Goal: Task Accomplishment & Management: Complete application form

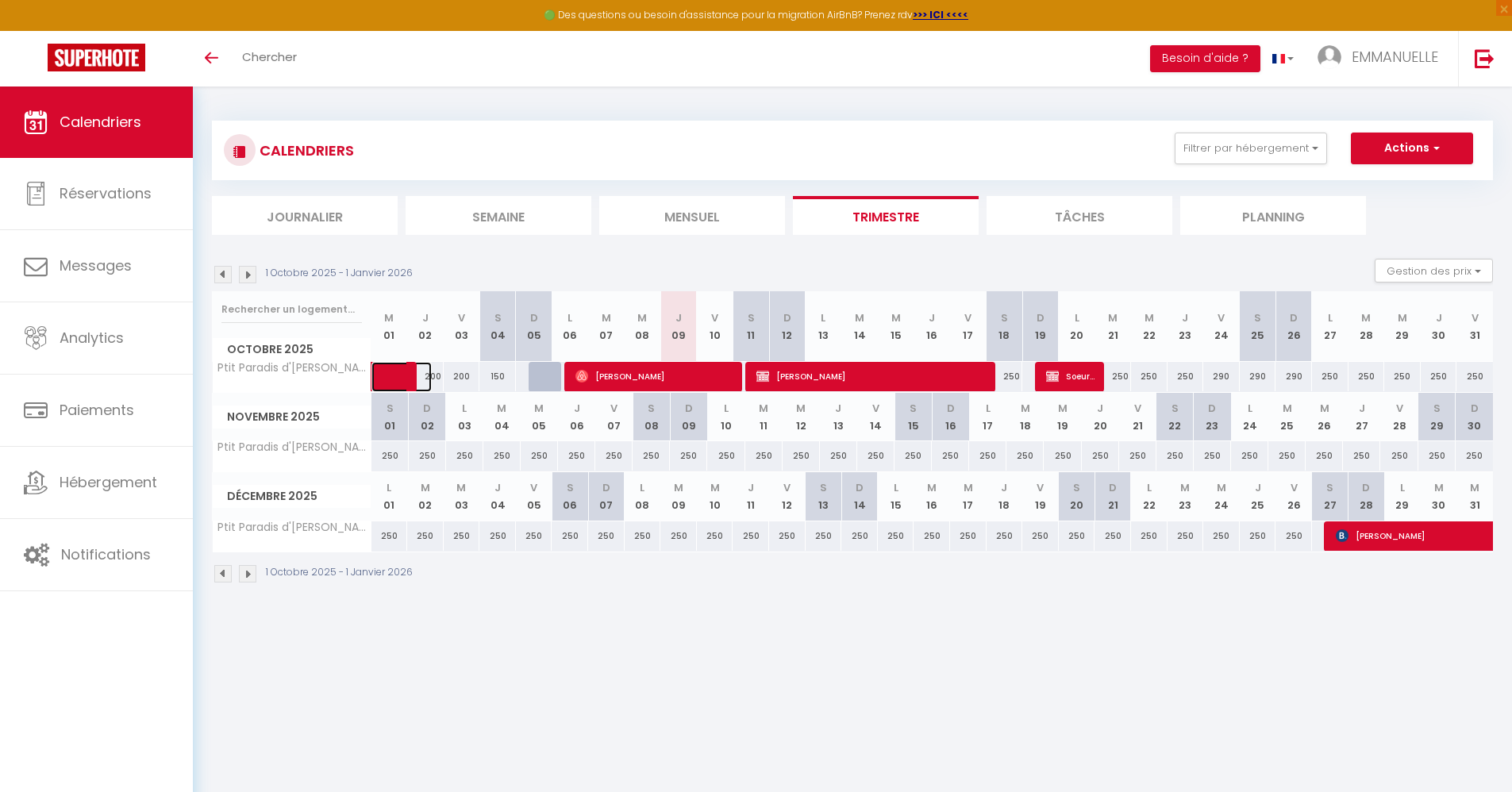
click at [398, 379] on span at bounding box center [414, 376] width 37 height 30
select select "OK"
select select "0"
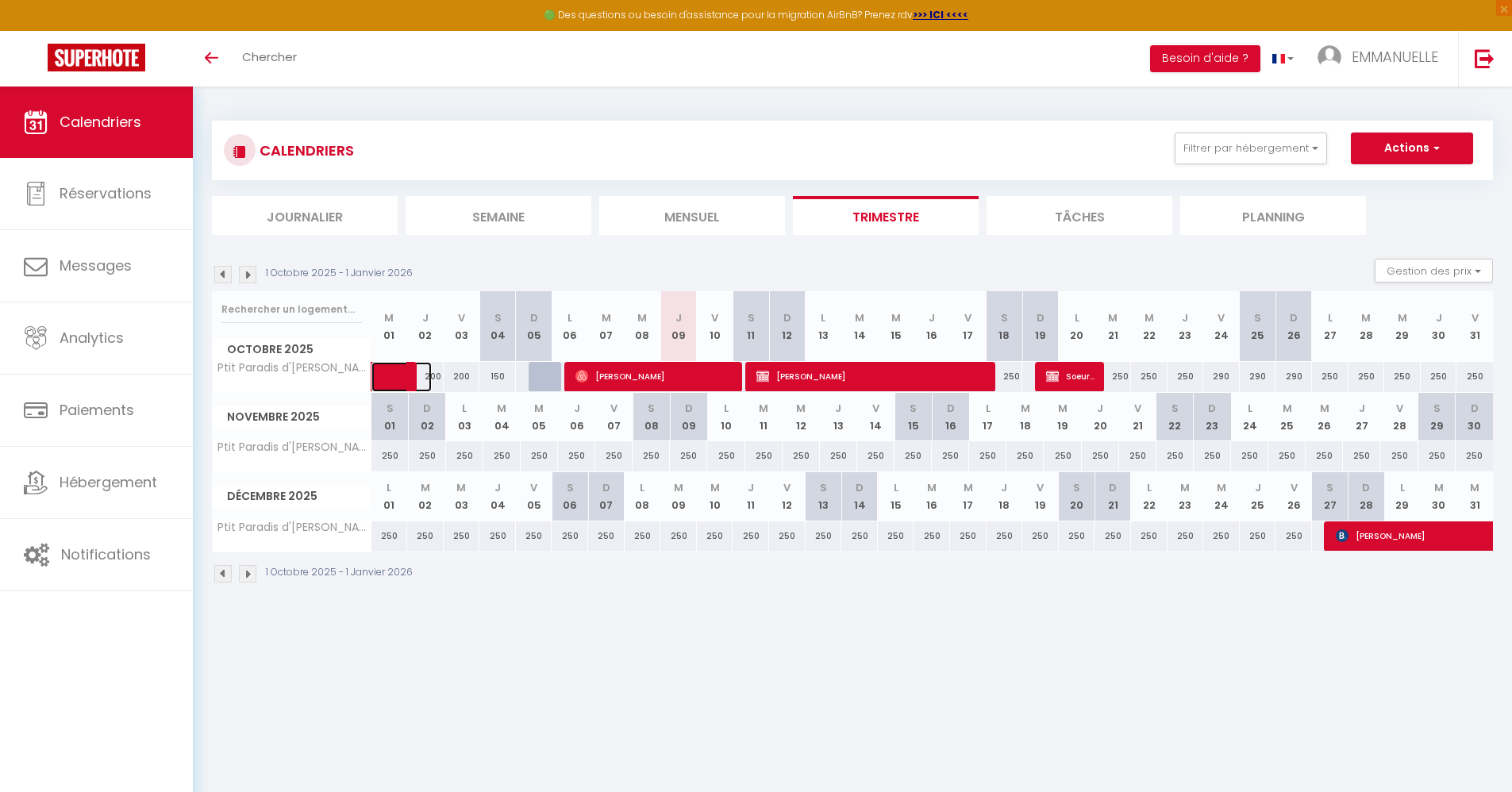
select select "1"
select select
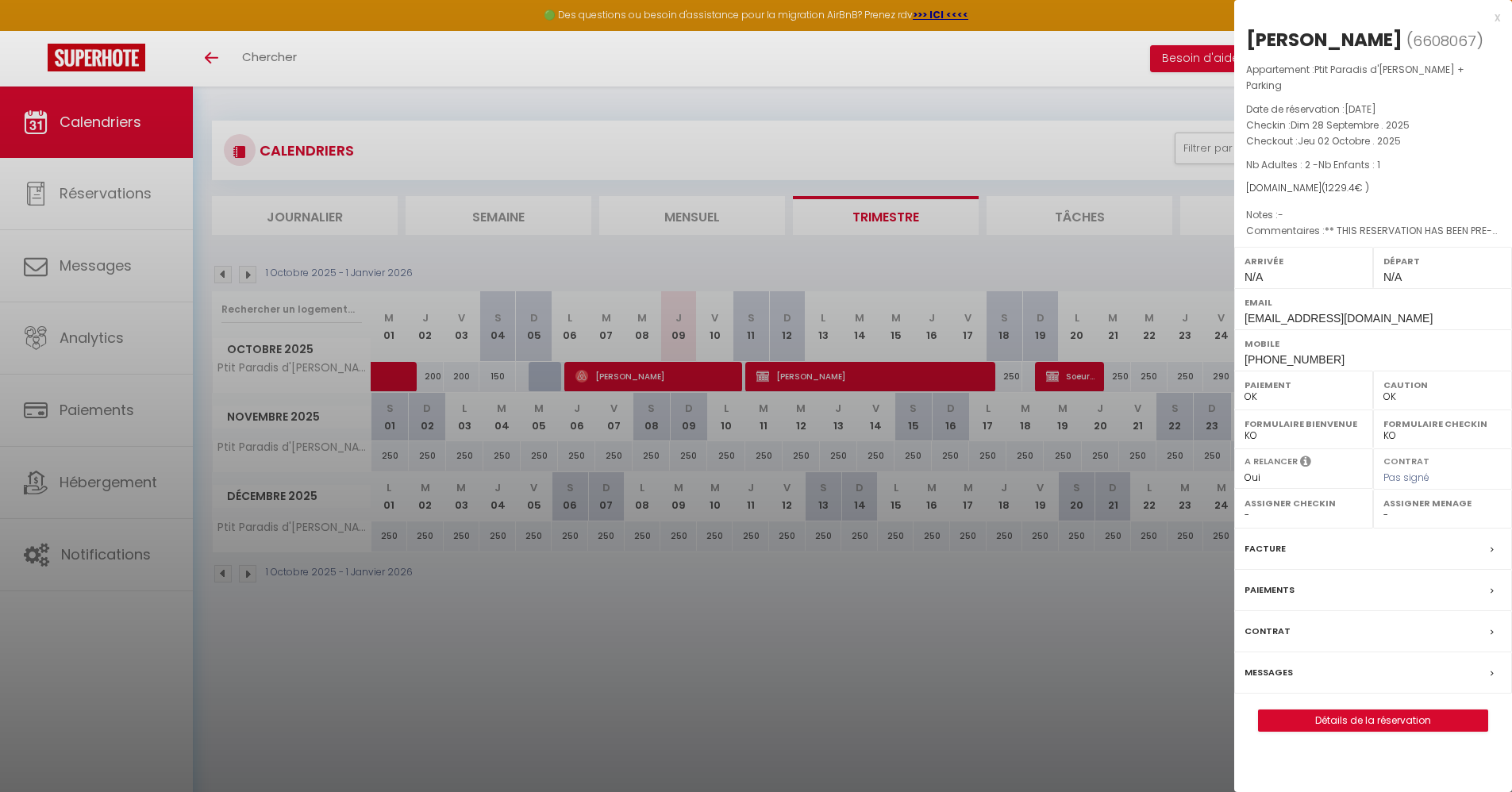
click at [617, 374] on div at bounding box center [756, 396] width 1512 height 792
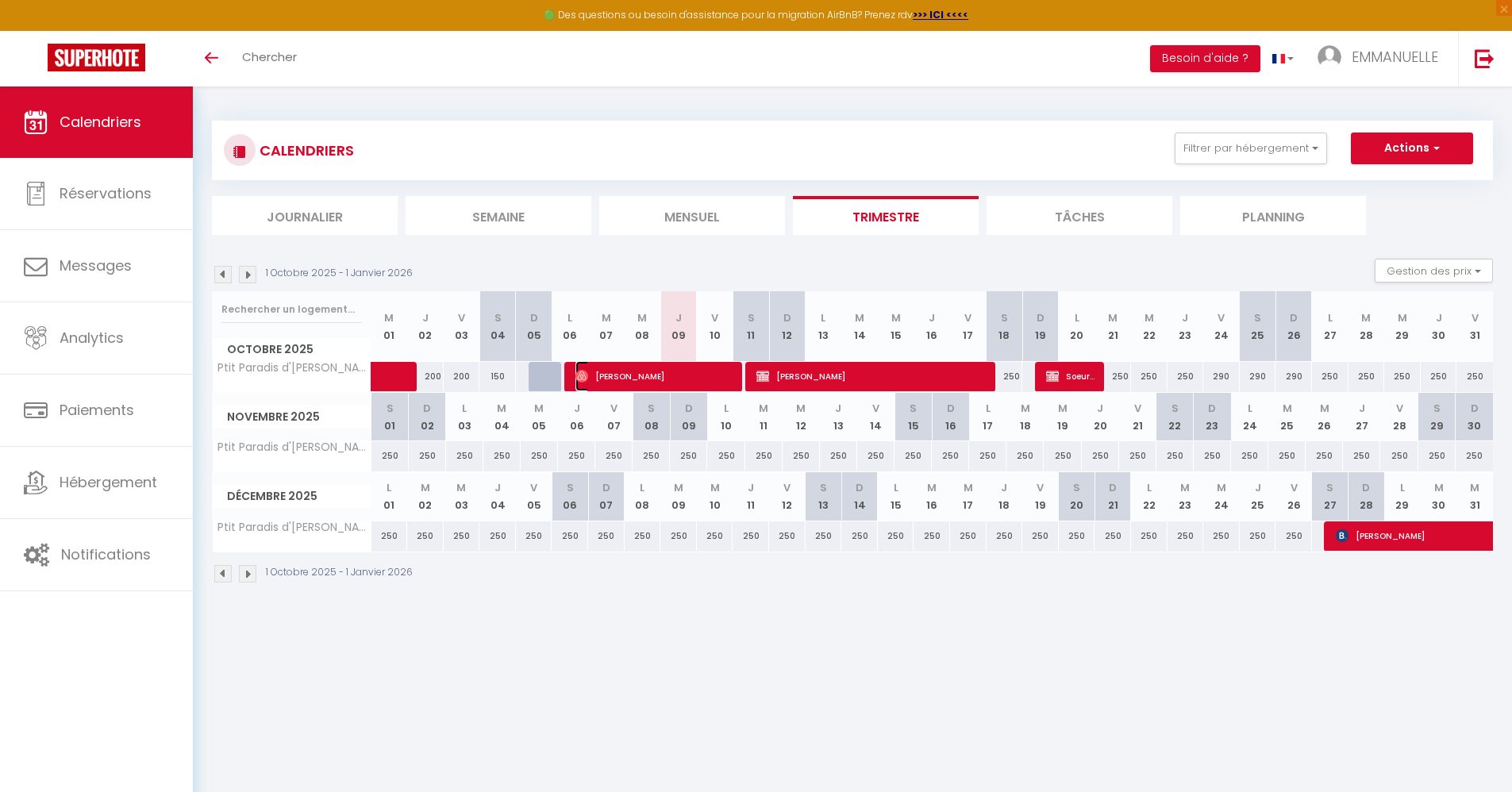
click at [617, 374] on span "Heinrich Klobuczek" at bounding box center [654, 375] width 158 height 30
click at [0, 0] on div at bounding box center [0, 0] width 0 height 0
click at [610, 377] on span "Heinrich Klobuczek" at bounding box center [654, 375] width 158 height 30
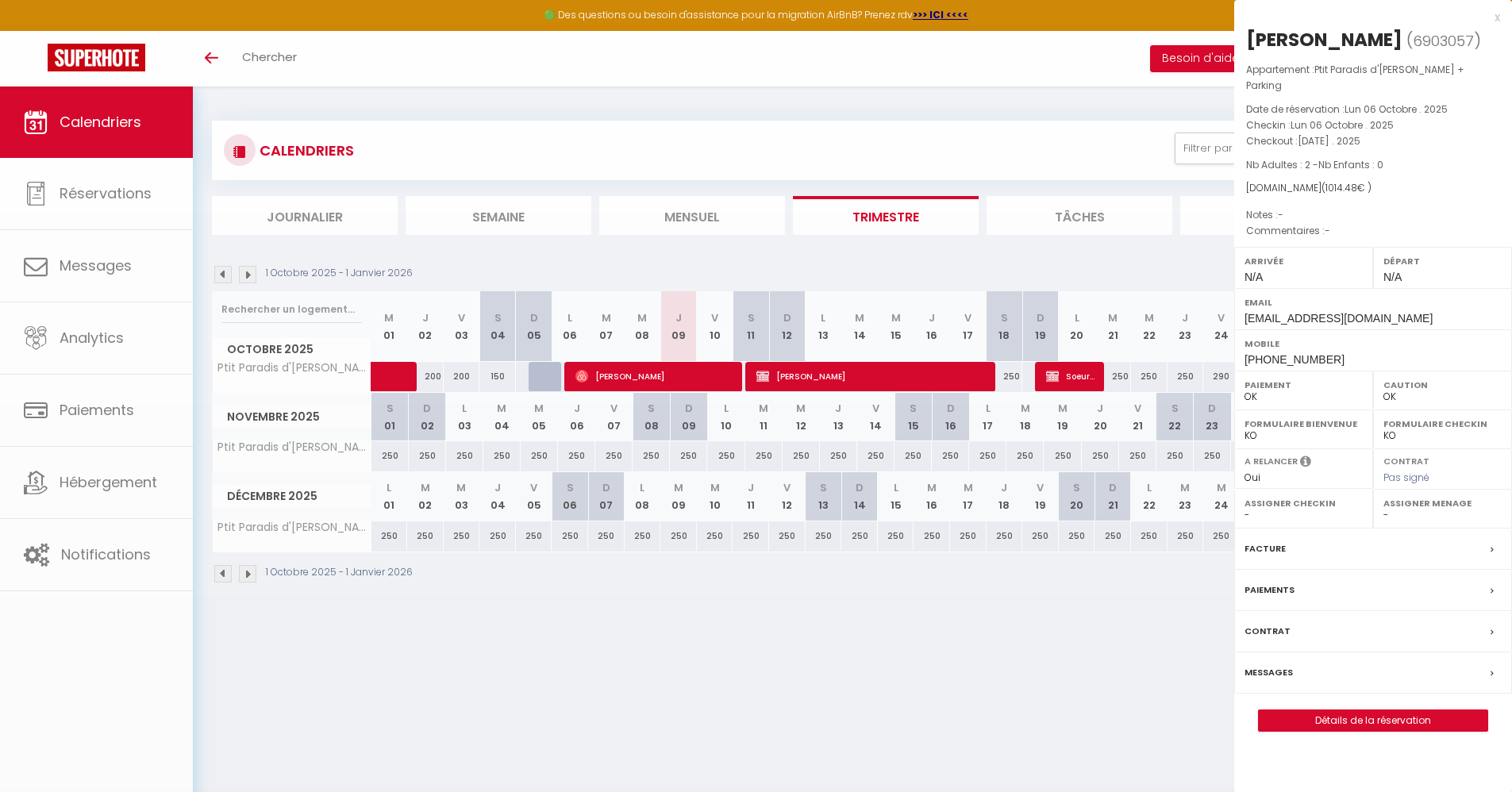
click at [610, 377] on div at bounding box center [756, 396] width 1512 height 792
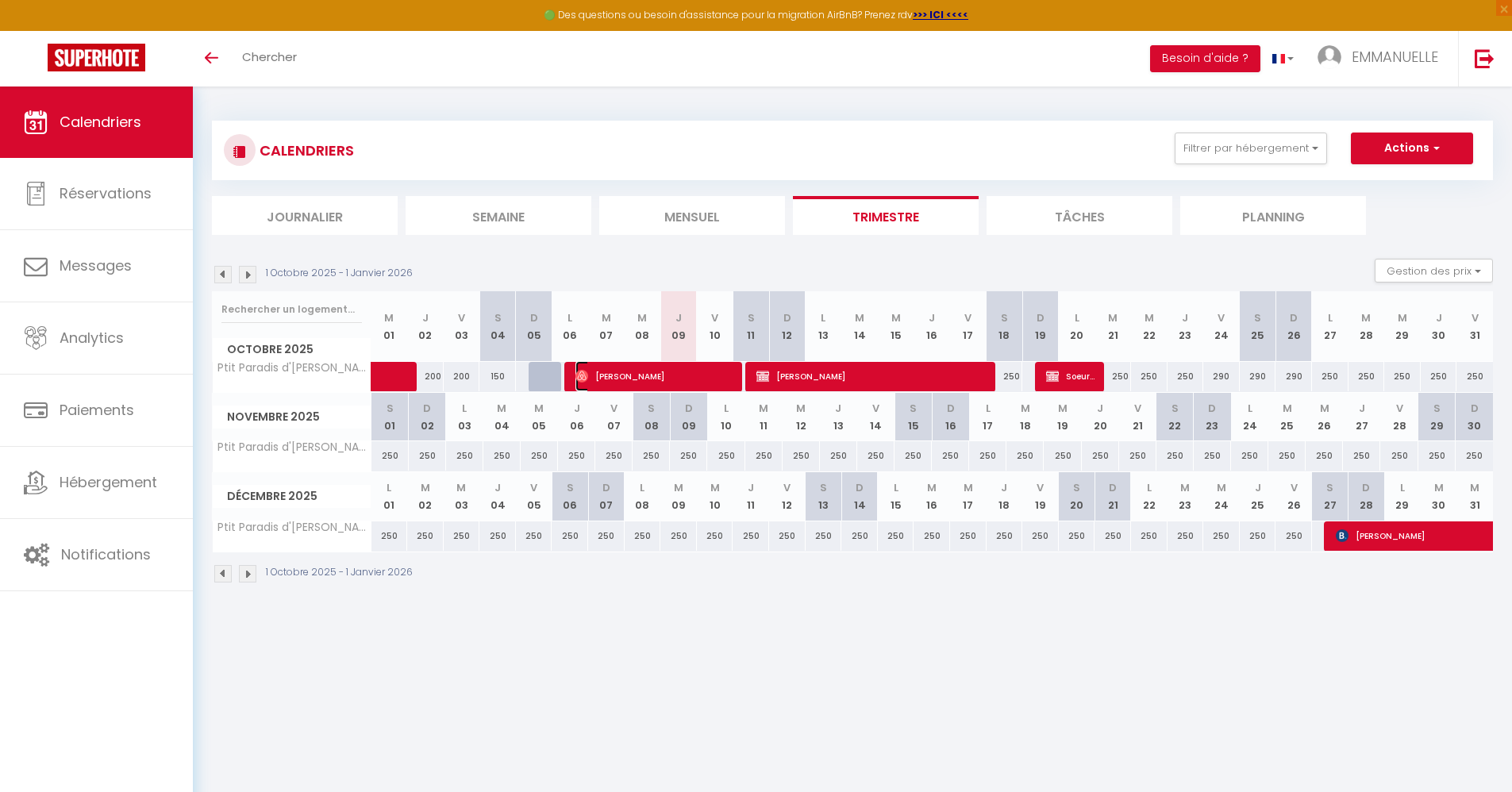
click at [657, 375] on span "Heinrich Klobuczek" at bounding box center [654, 375] width 158 height 30
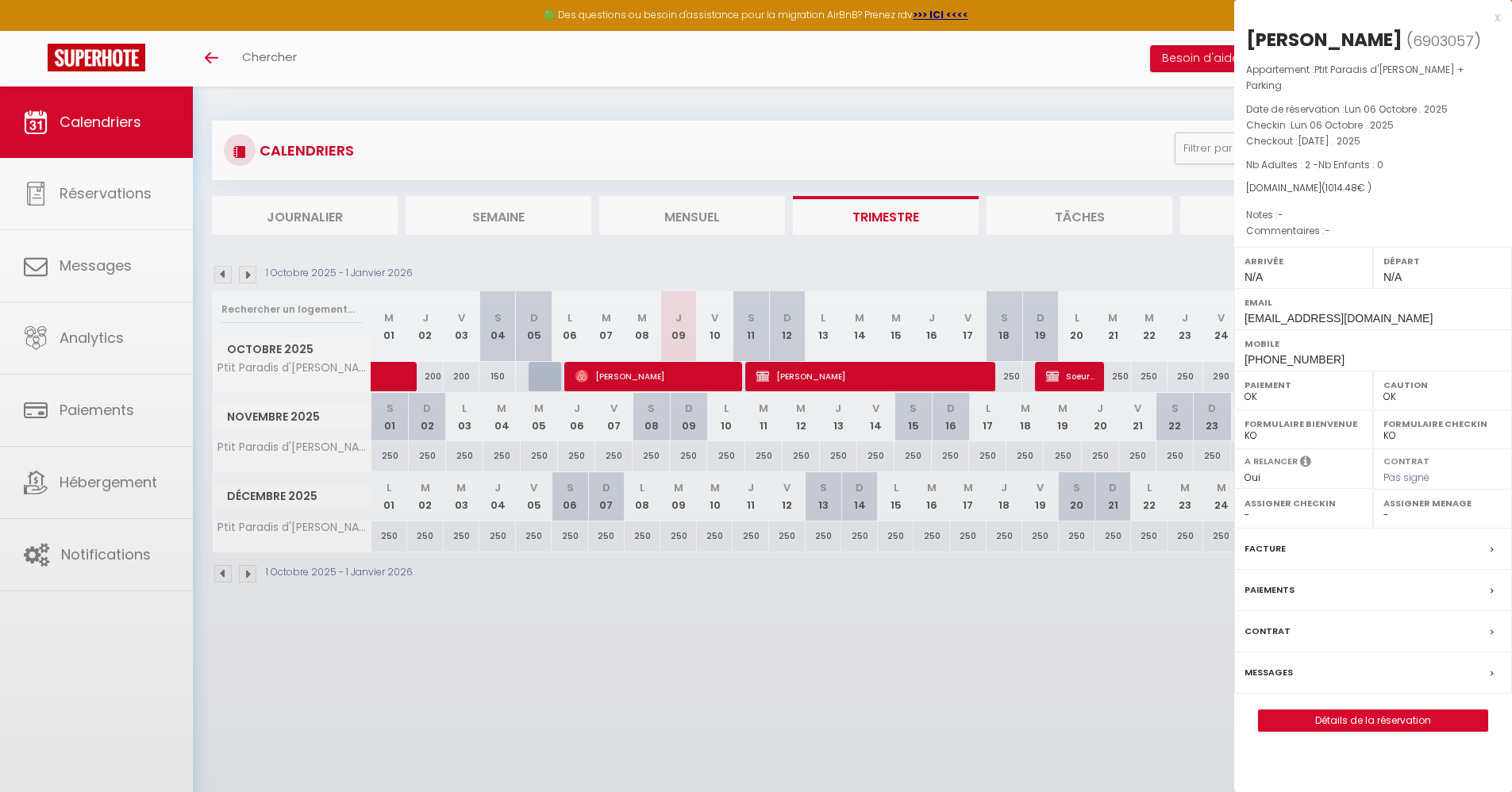
click at [657, 375] on div at bounding box center [756, 396] width 1512 height 792
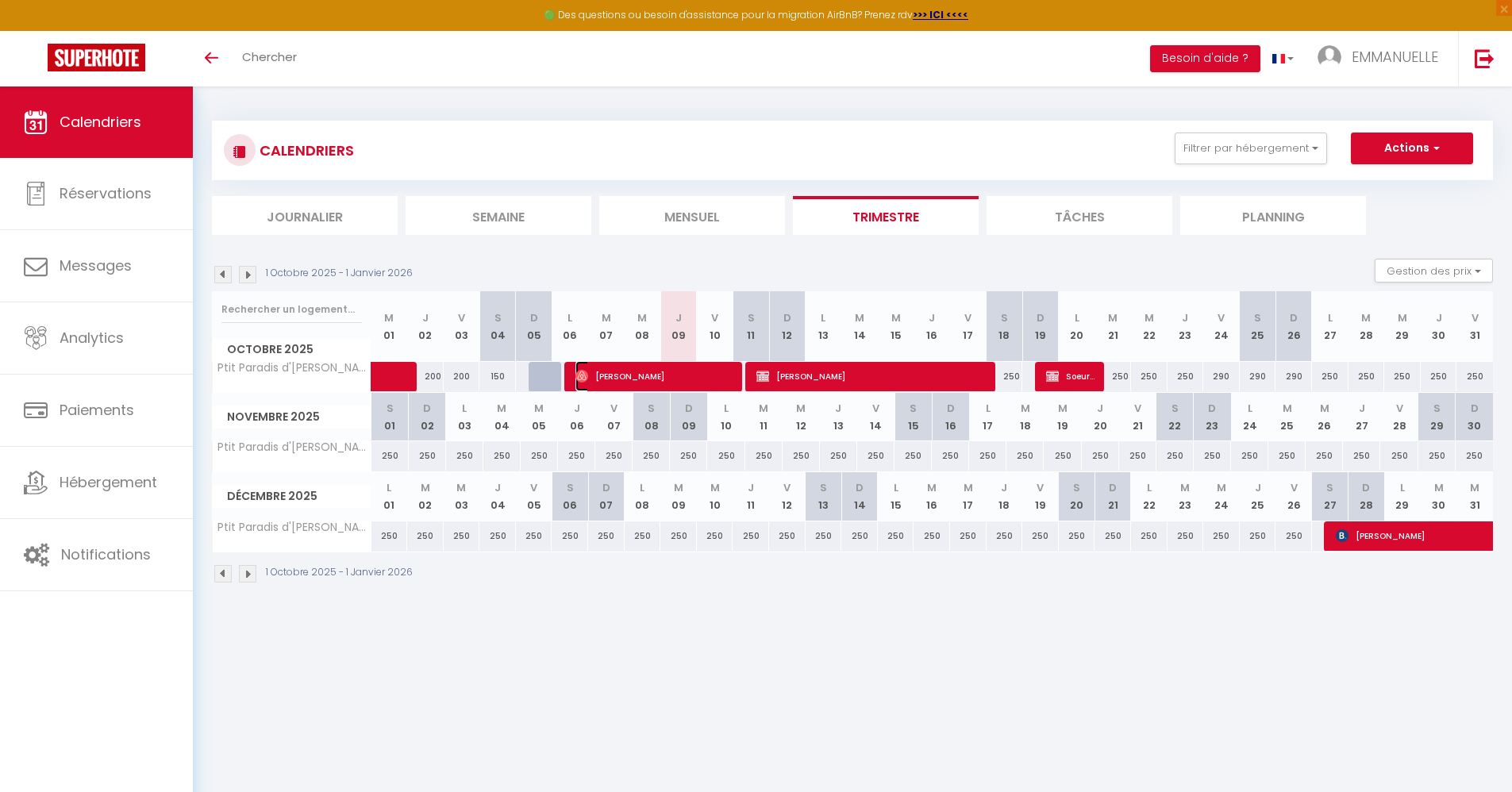
click at [657, 375] on span "Heinrich Klobuczek" at bounding box center [654, 375] width 158 height 30
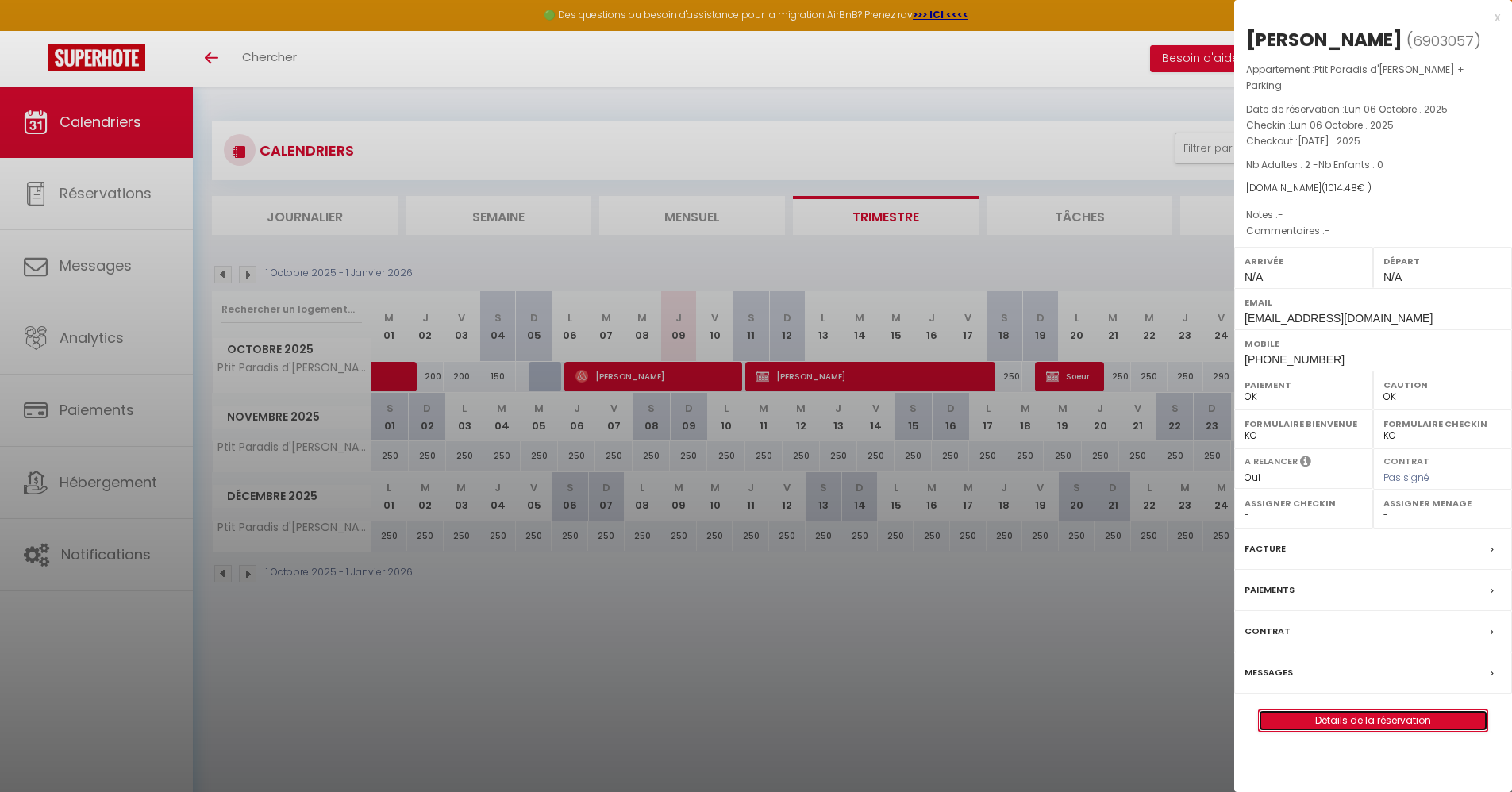
click at [1363, 728] on link "Détails de la réservation" at bounding box center [1373, 719] width 228 height 20
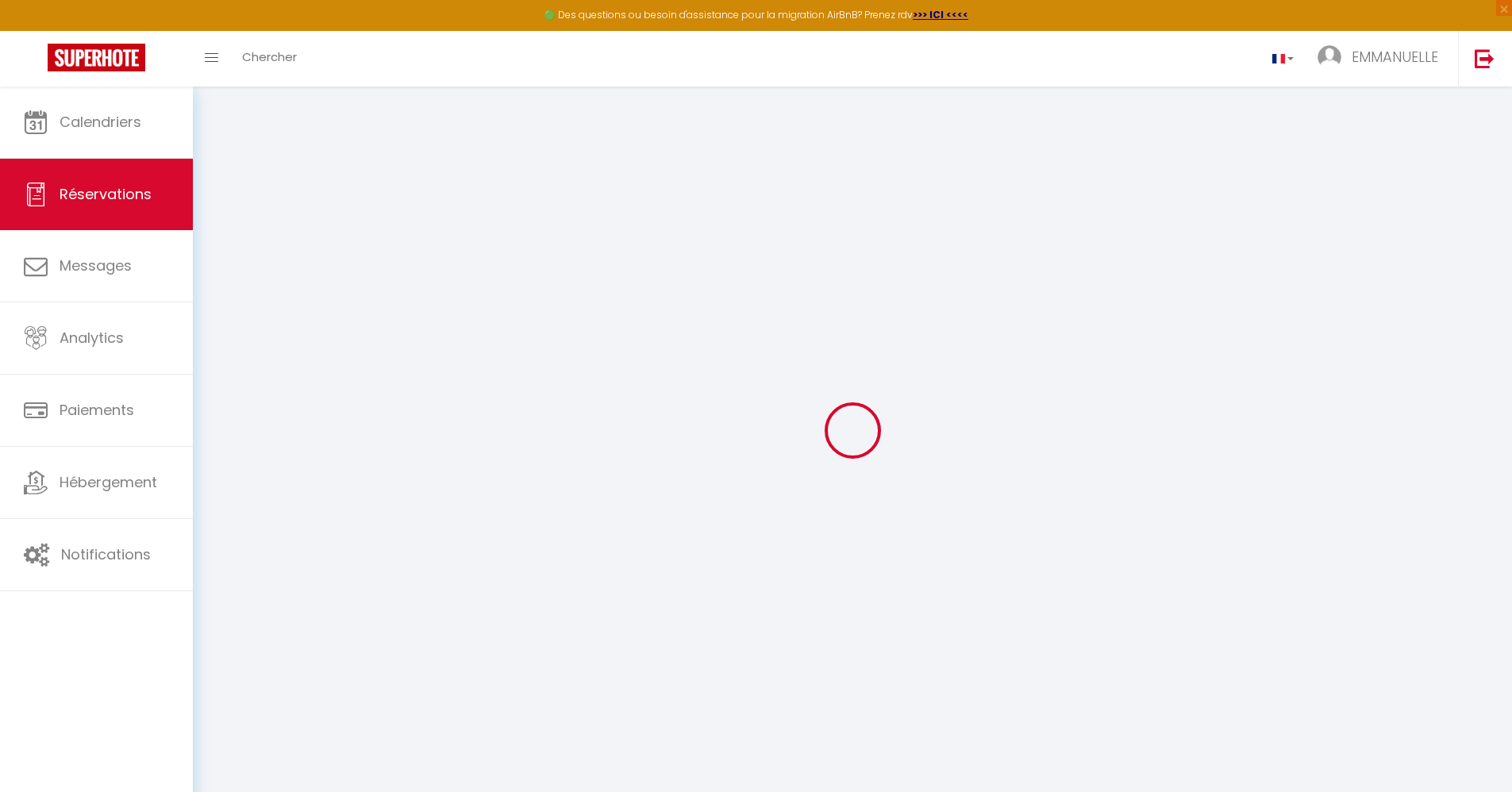
type input "[PERSON_NAME]"
type input "Klobuczek"
type input "uchd0co9wdlncfi9pcxusiipo4j8@reply.superhote.com"
type input "+16462512270"
select select
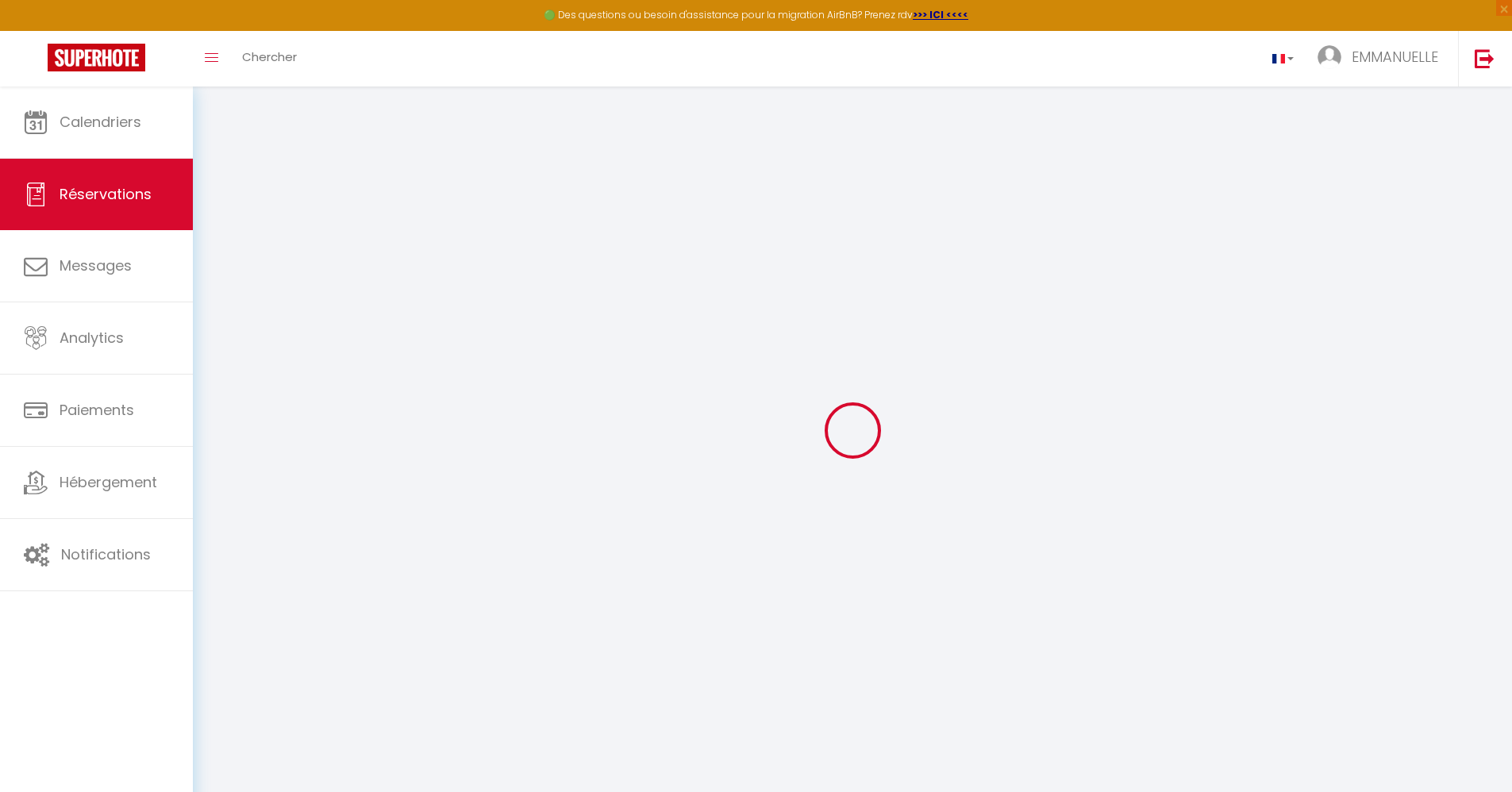
type input "148.5"
select select "47004"
select select "1"
select select
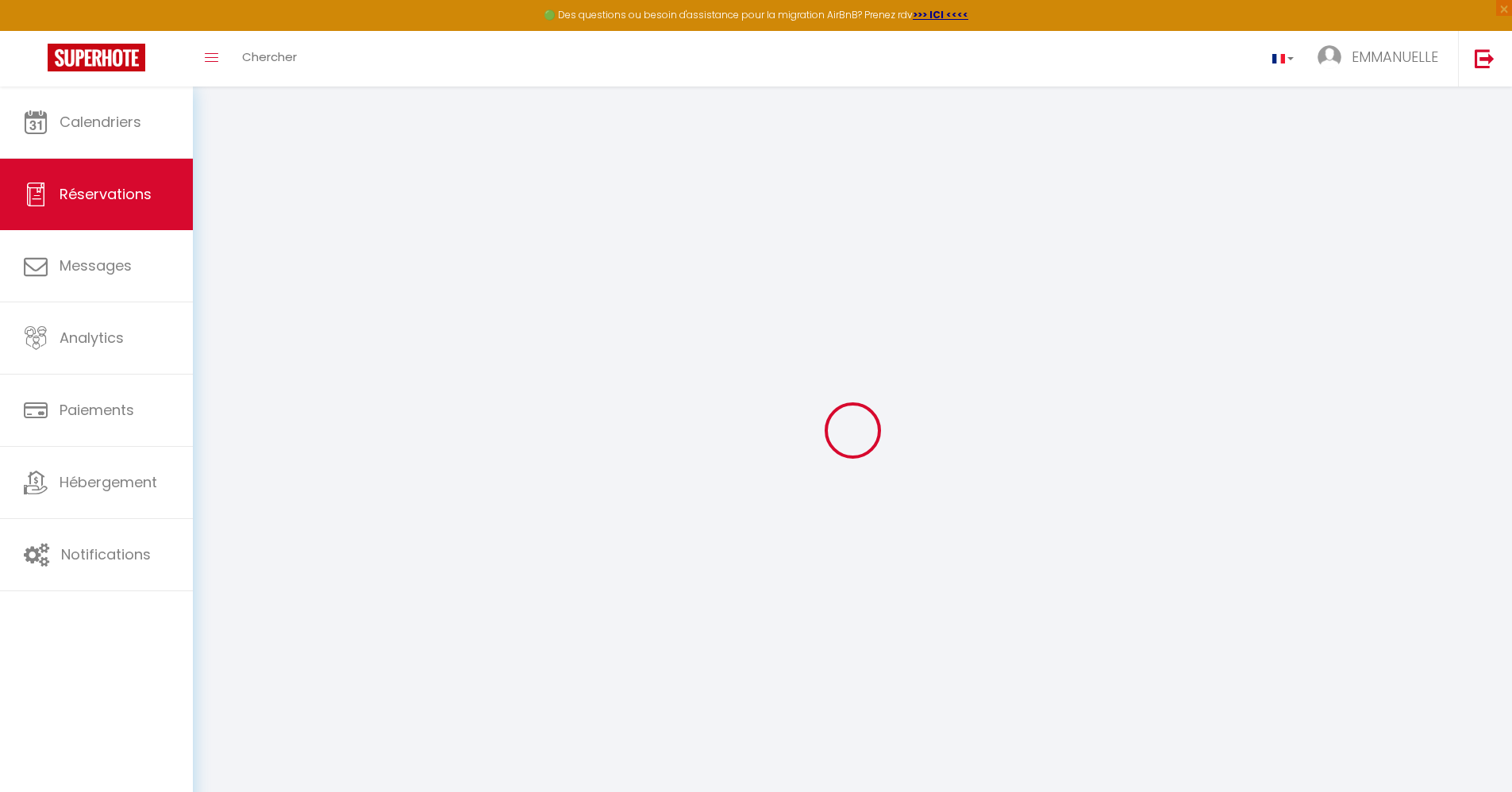
type input "2"
select select "12"
select select
type input "915"
checkbox input "false"
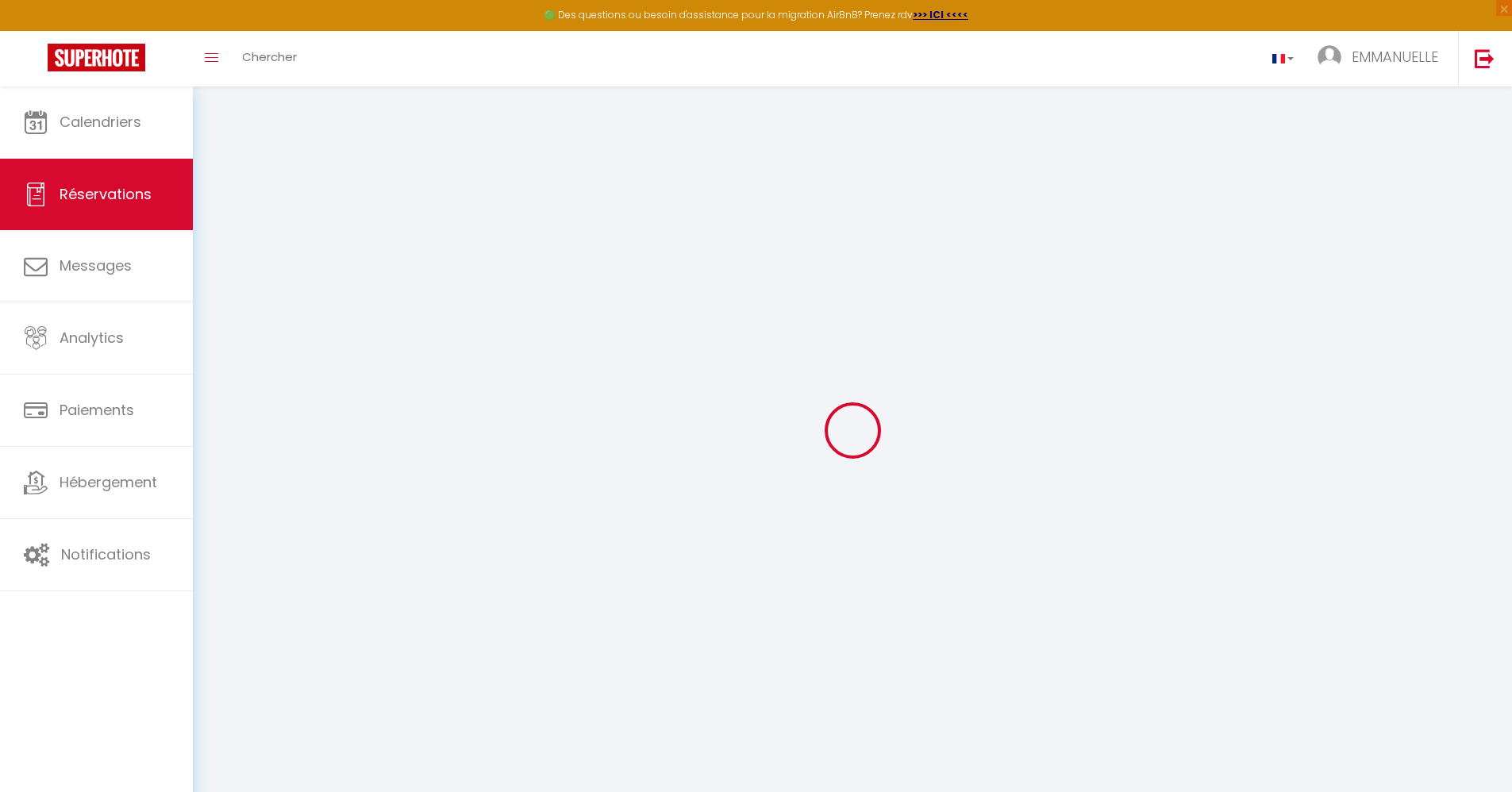
select select "1"
type input "0"
select select
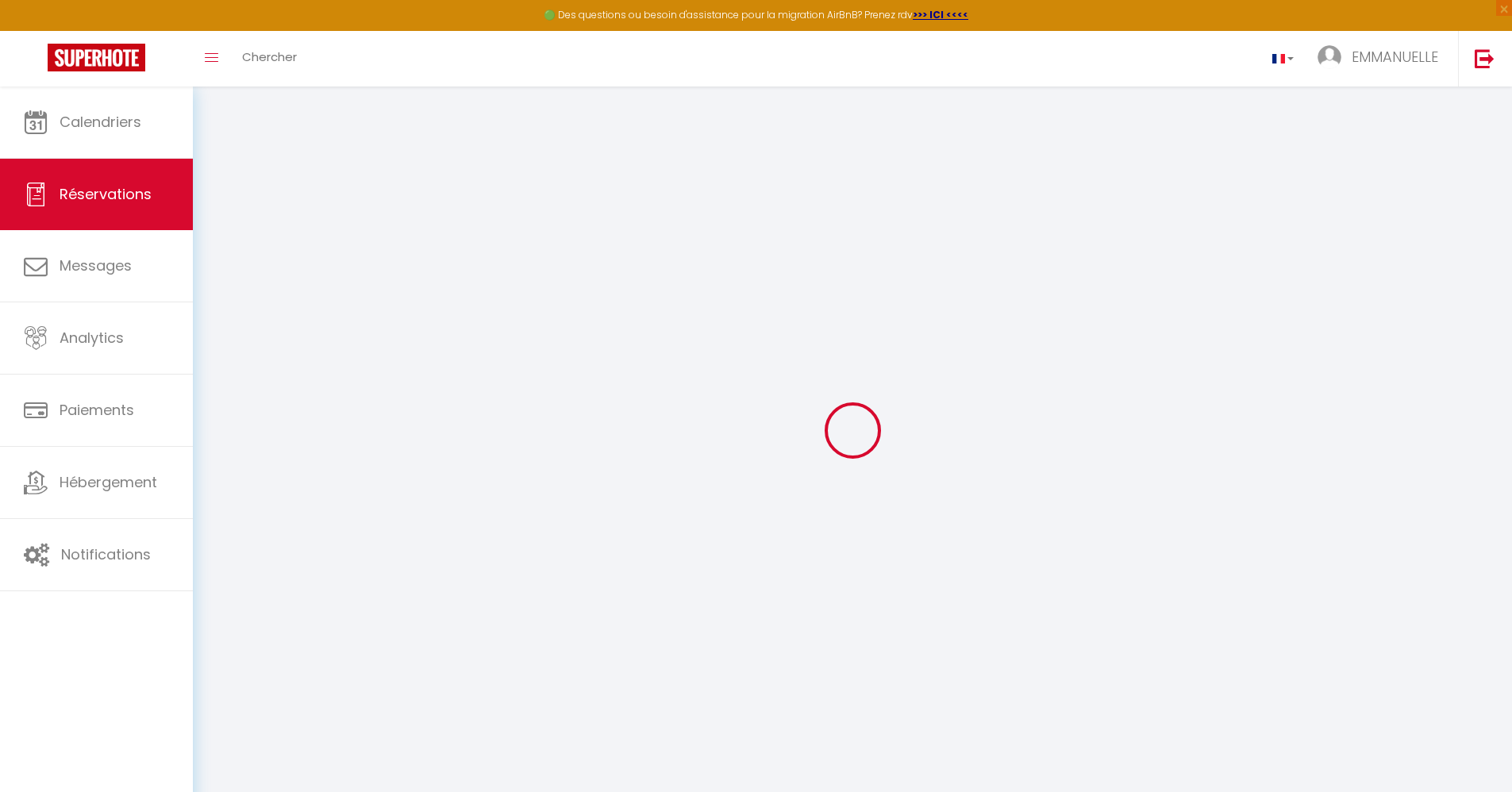
select select
select select "15"
checkbox input "false"
select select
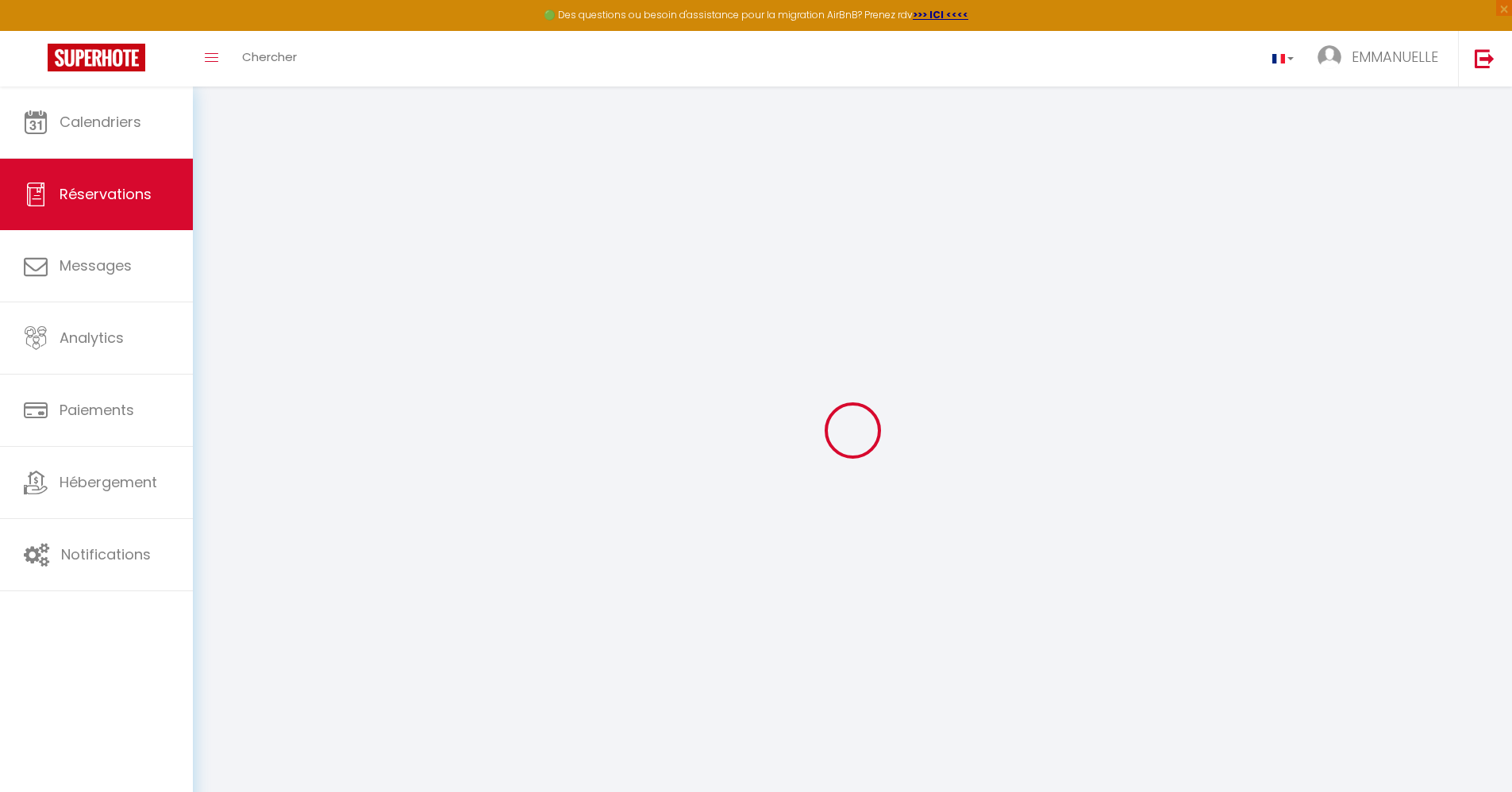
select select
checkbox input "false"
select select
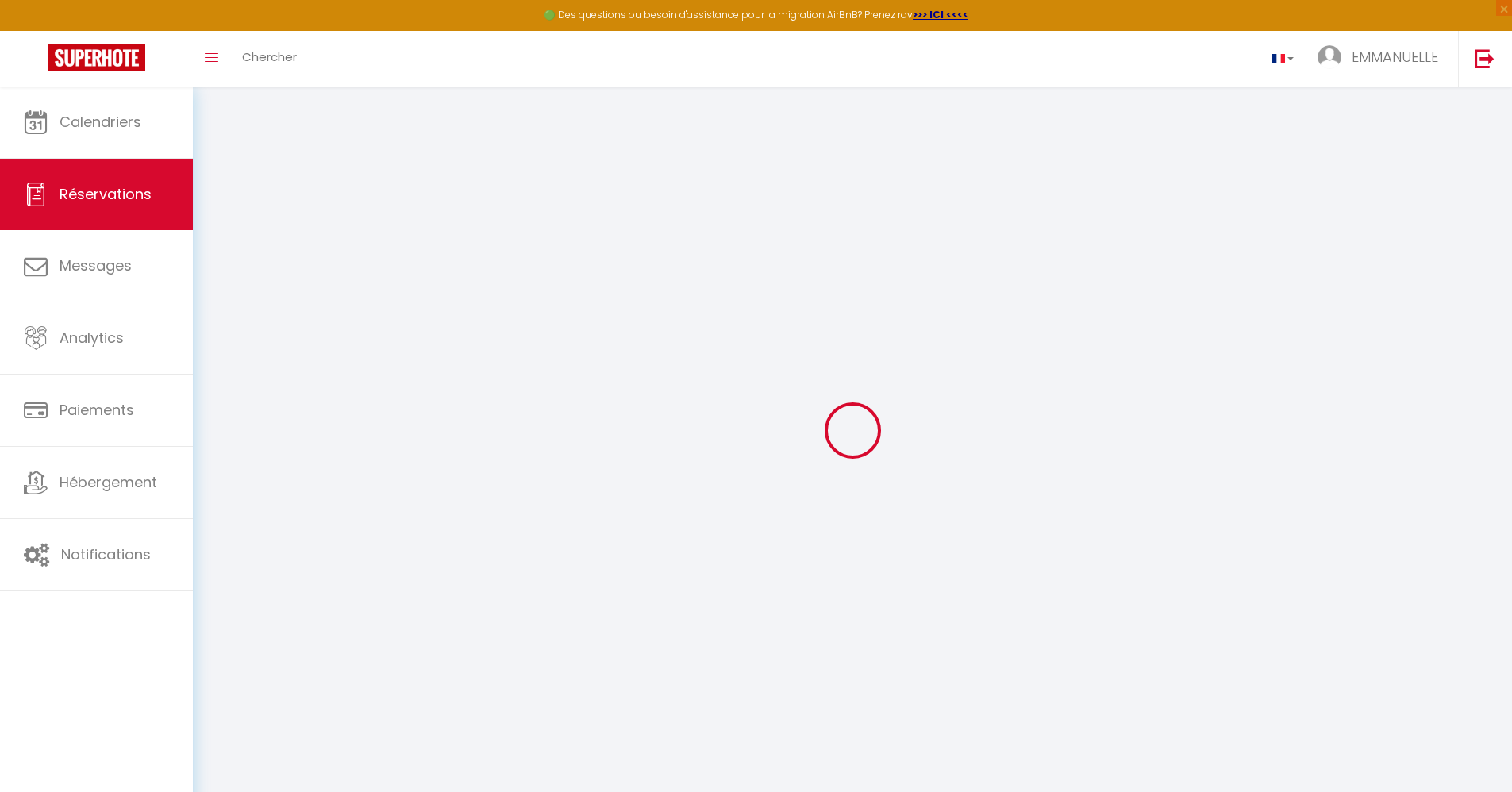
select select
checkbox input "false"
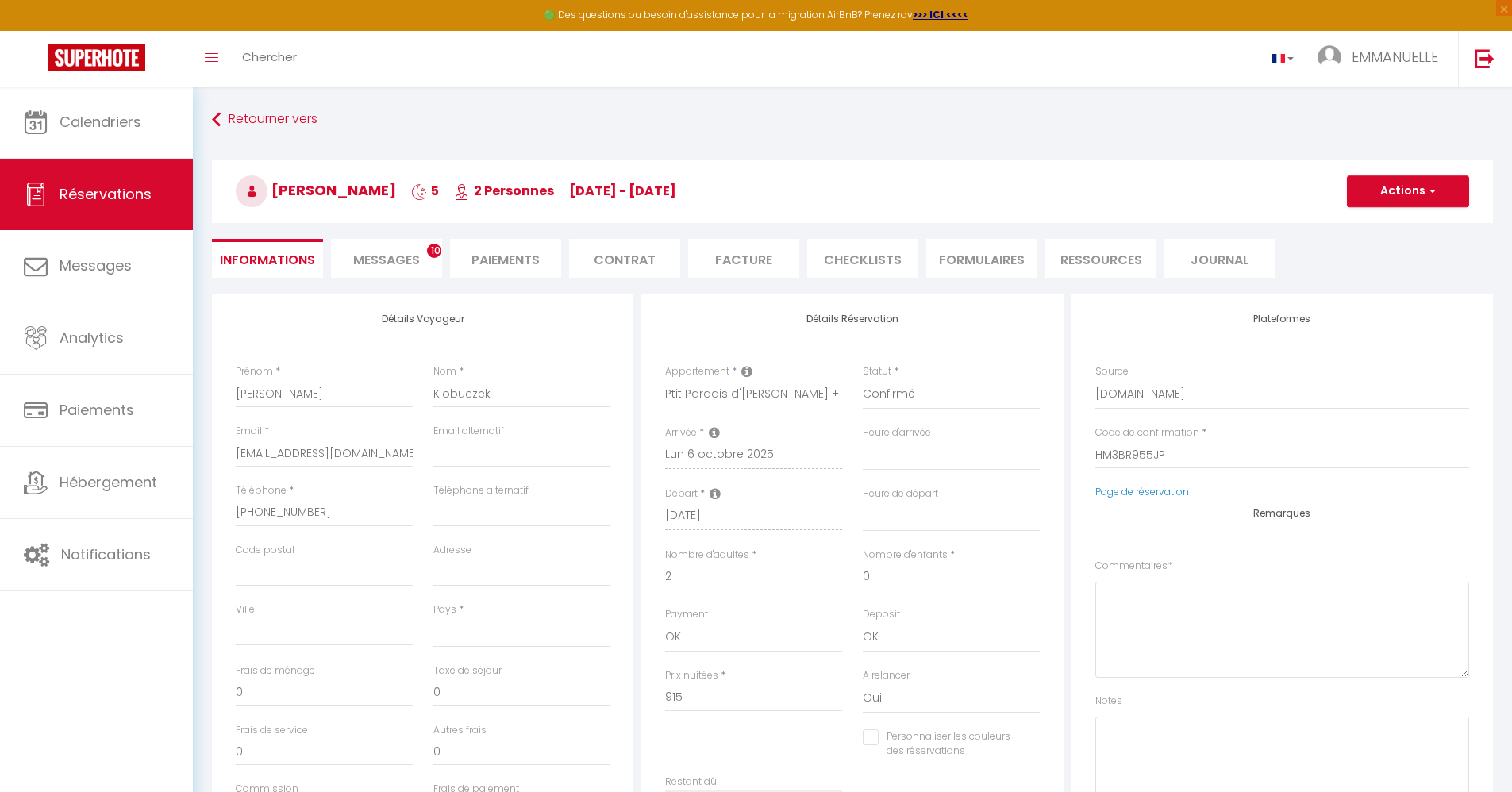
select select
checkbox input "false"
select select
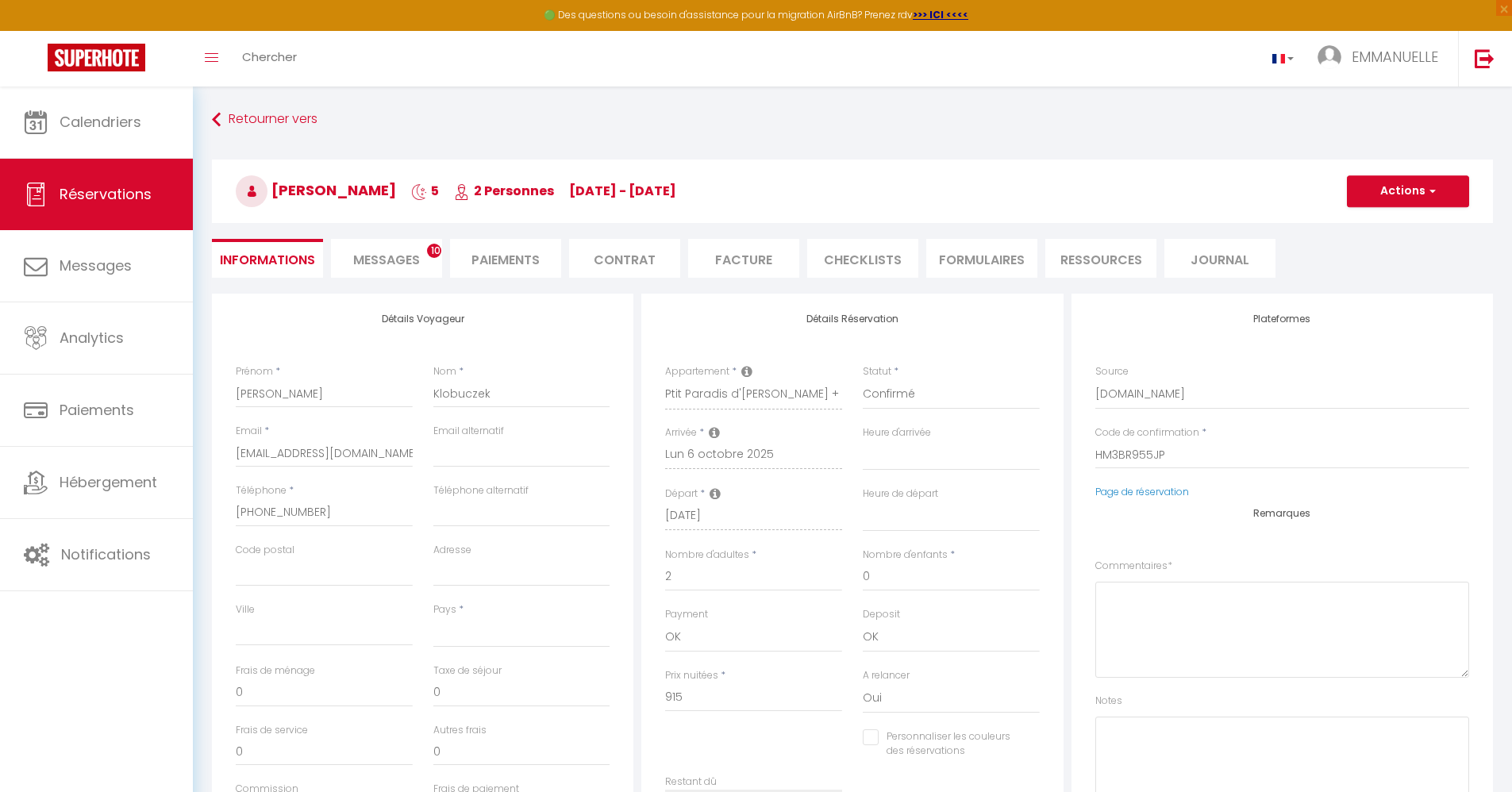
type input "75"
type input "24.48"
select select
checkbox input "false"
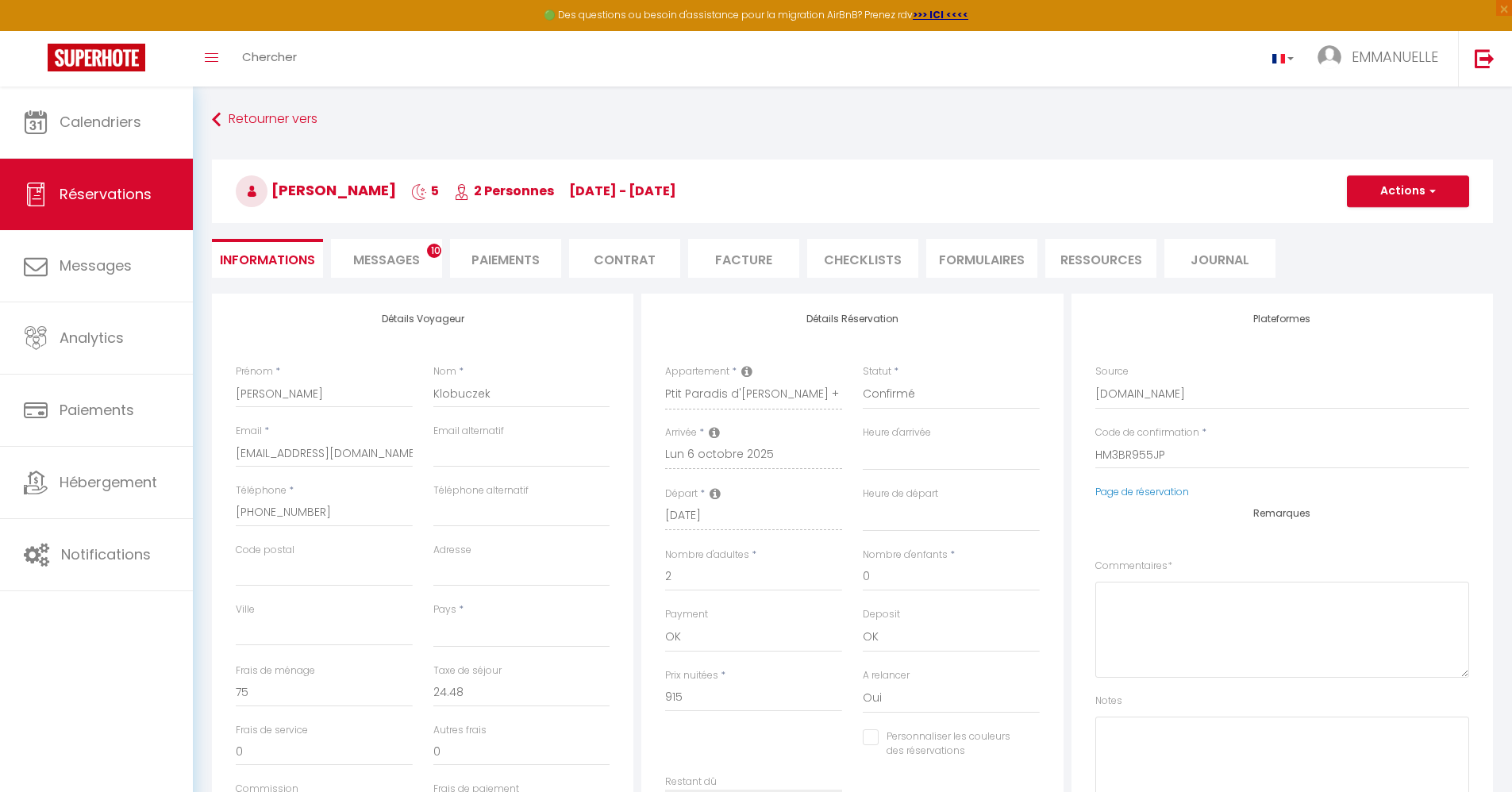
select select
checkbox input "false"
select select
click at [1431, 192] on span "button" at bounding box center [1430, 191] width 10 height 15
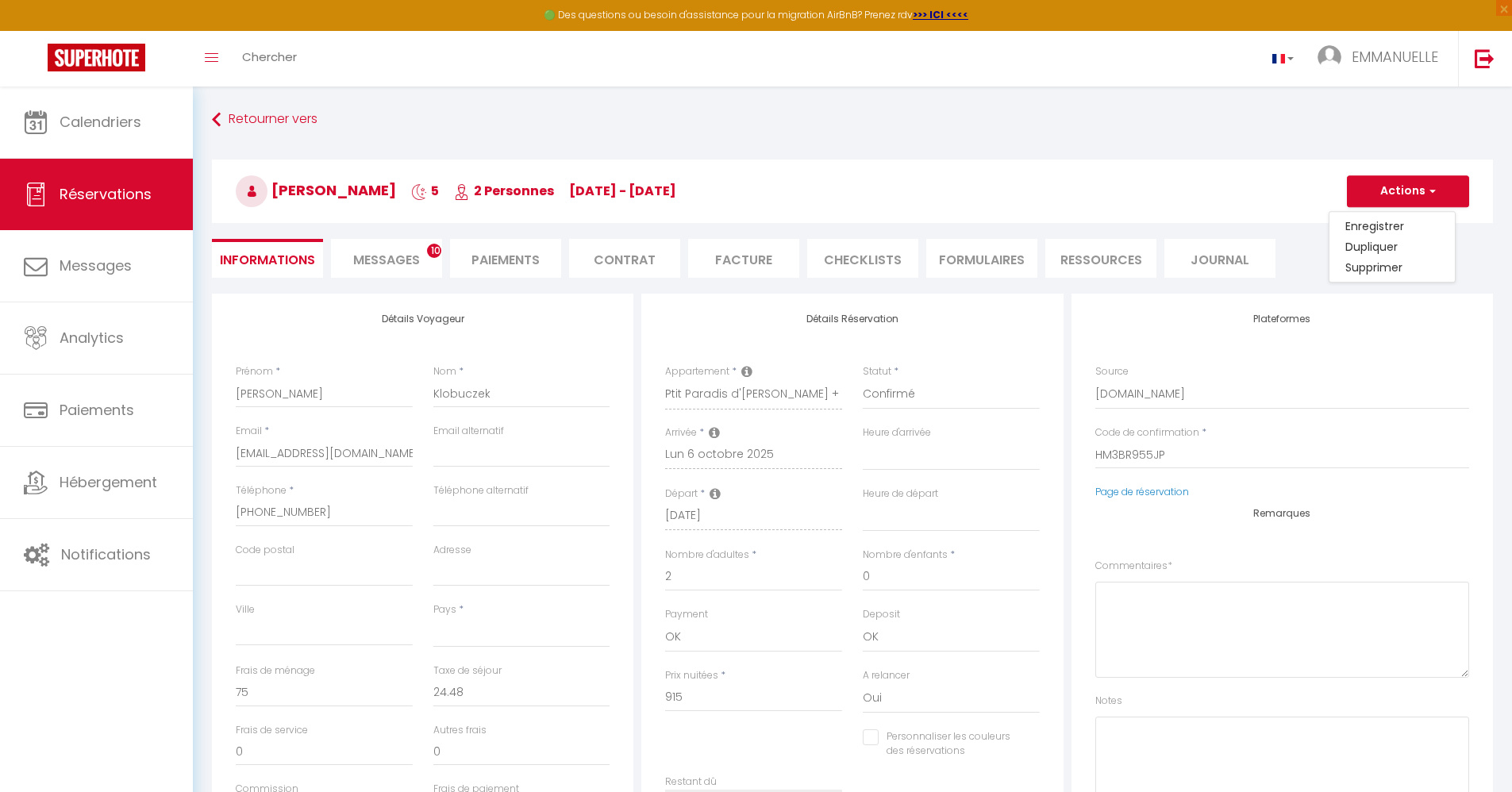
click at [1239, 163] on h3 "Heinrich Klobuczek 5 2 Personnes lu 06 Oct - sa 11 Oct" at bounding box center [852, 191] width 1281 height 64
click at [731, 258] on li "Facture" at bounding box center [743, 258] width 111 height 39
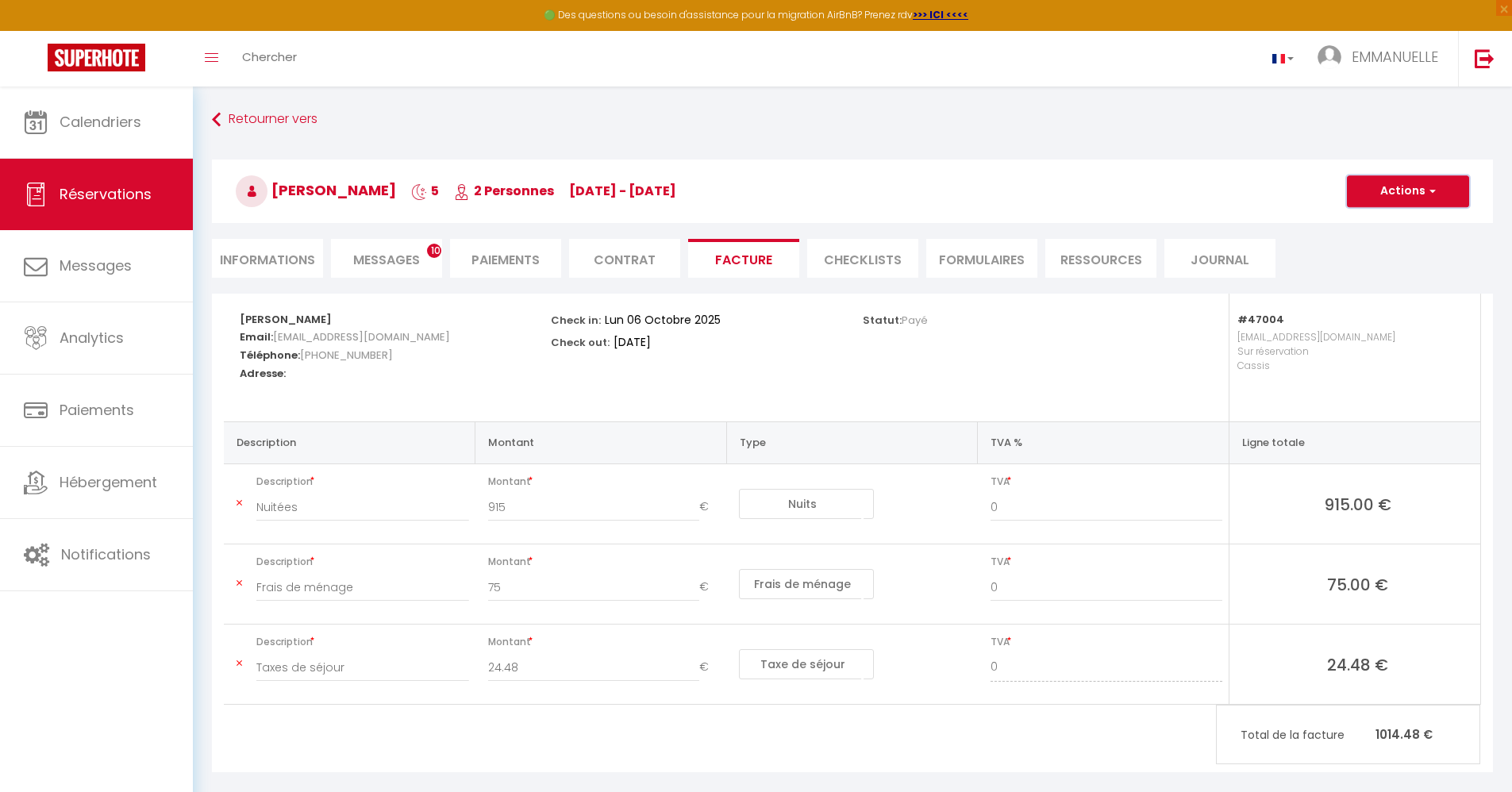
click at [1424, 193] on button "Actions" at bounding box center [1408, 191] width 122 height 32
click at [1395, 247] on link "Aperçu et éditer" at bounding box center [1396, 246] width 133 height 20
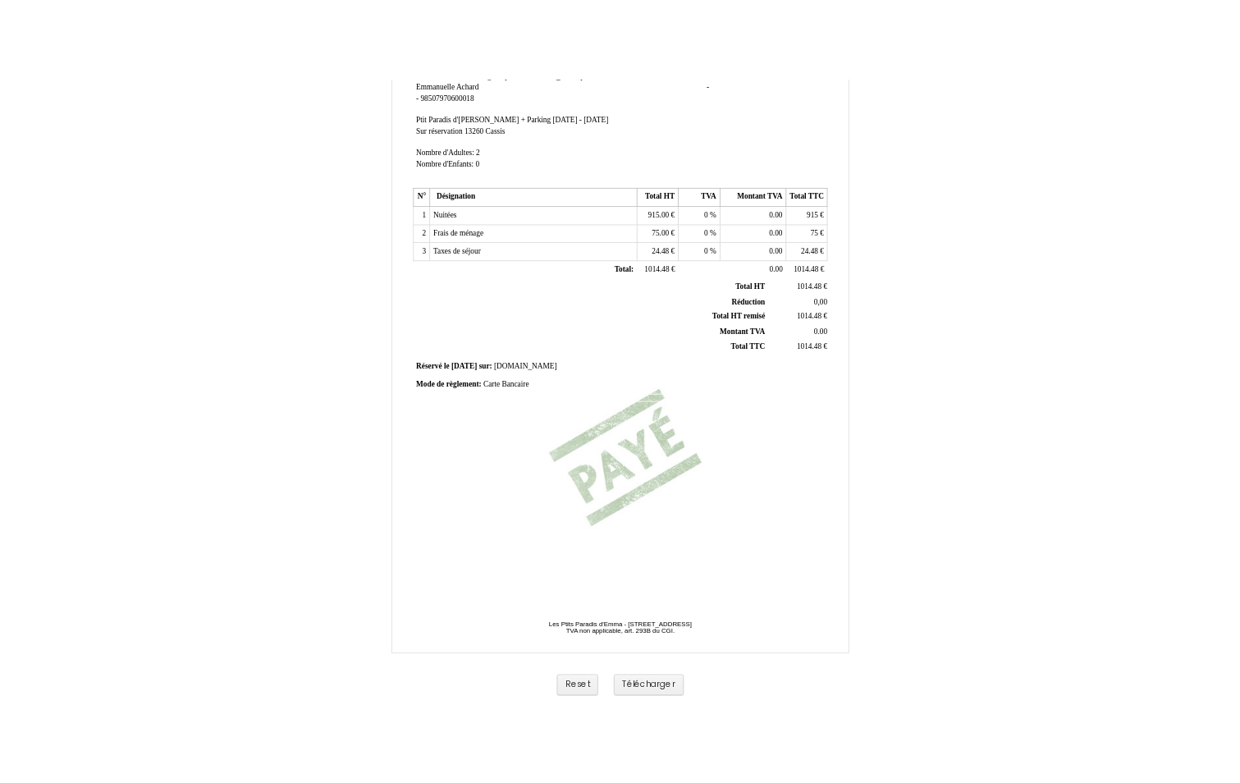
scroll to position [208, 0]
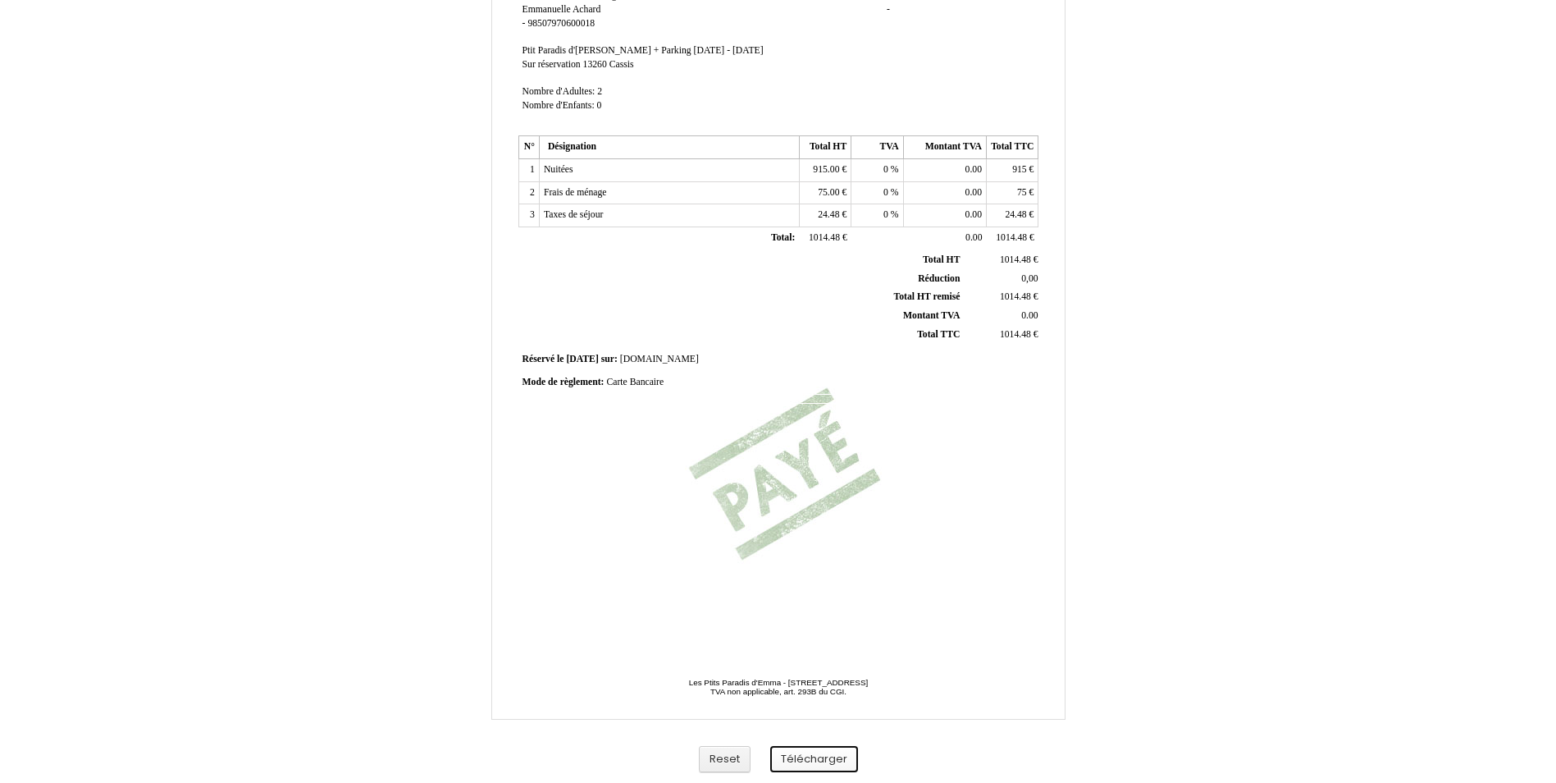
click at [803, 758] on button "Télécharger" at bounding box center [814, 759] width 88 height 27
